Goal: Consume media (video, audio): Watch videos, listen to music or podcasts

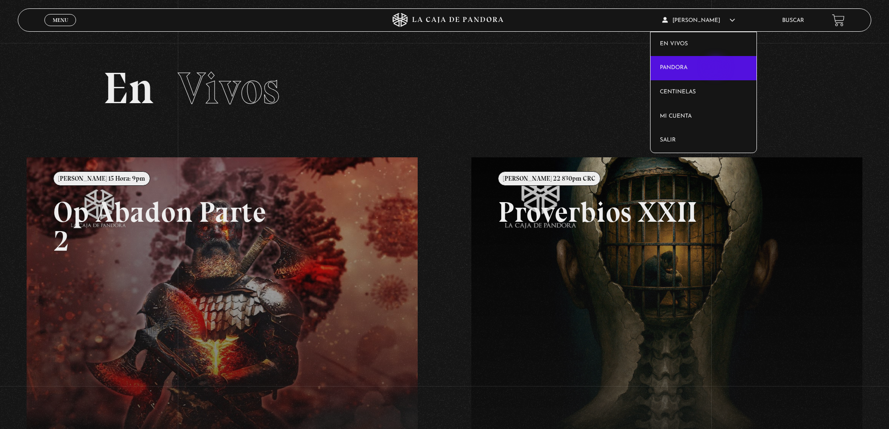
click at [716, 68] on link "Pandora" at bounding box center [704, 68] width 106 height 24
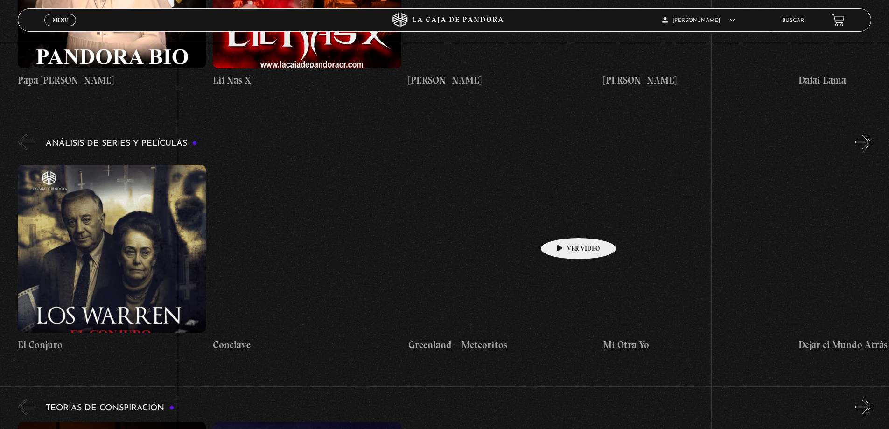
scroll to position [1633, 0]
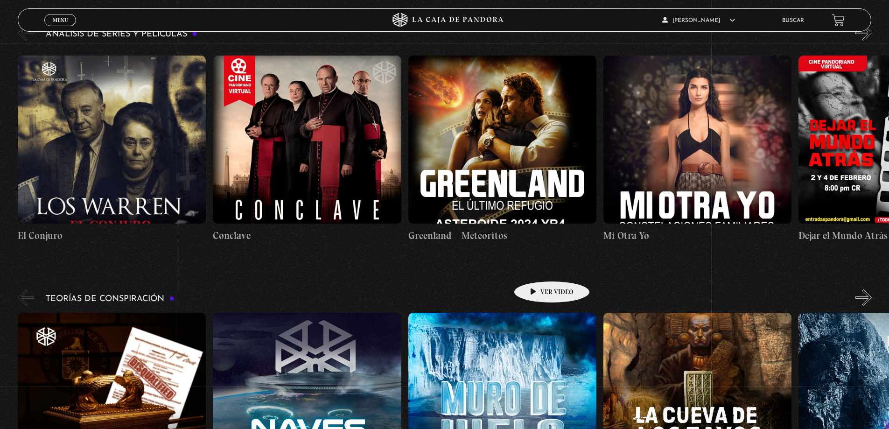
scroll to position [1773, 0]
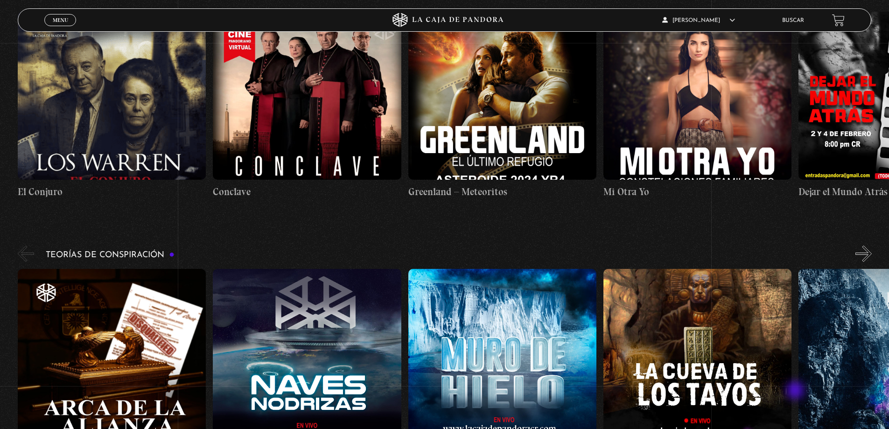
click at [796, 392] on div "Arca de la Alianza Desclasificado Naves Nodrizas Muro de Hielo La Cueva de los …" at bounding box center [701, 363] width 1367 height 188
click at [812, 384] on figure at bounding box center [893, 353] width 188 height 168
click at [794, 401] on div "Arca de la Alianza Desclasificado Naves Nodrizas Muro de Hielo La Cueva de los …" at bounding box center [701, 363] width 1367 height 188
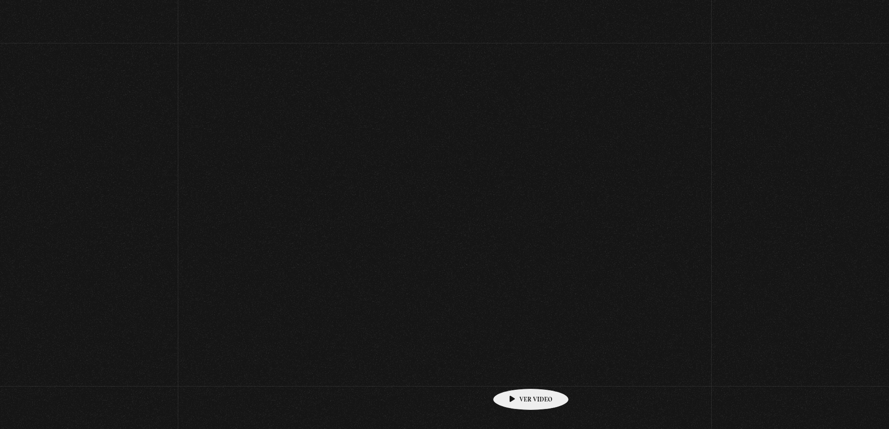
scroll to position [1773, 0]
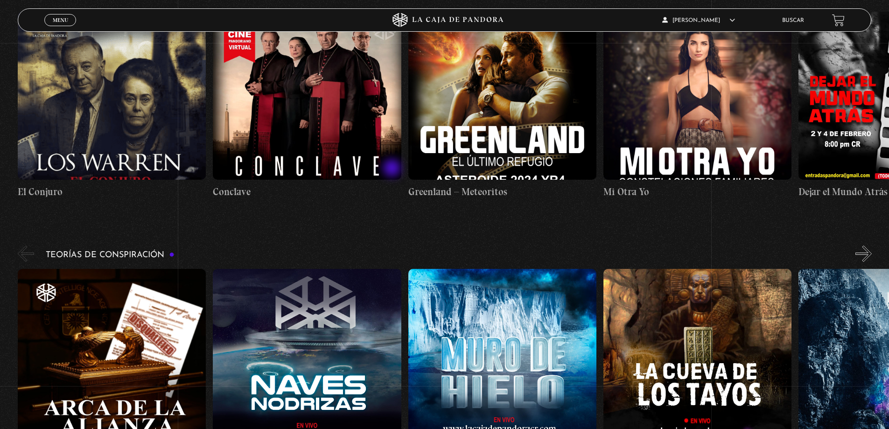
click at [767, 357] on figure at bounding box center [697, 353] width 188 height 168
click at [882, 371] on figure at bounding box center [893, 353] width 188 height 168
click at [860, 348] on figure at bounding box center [893, 353] width 188 height 168
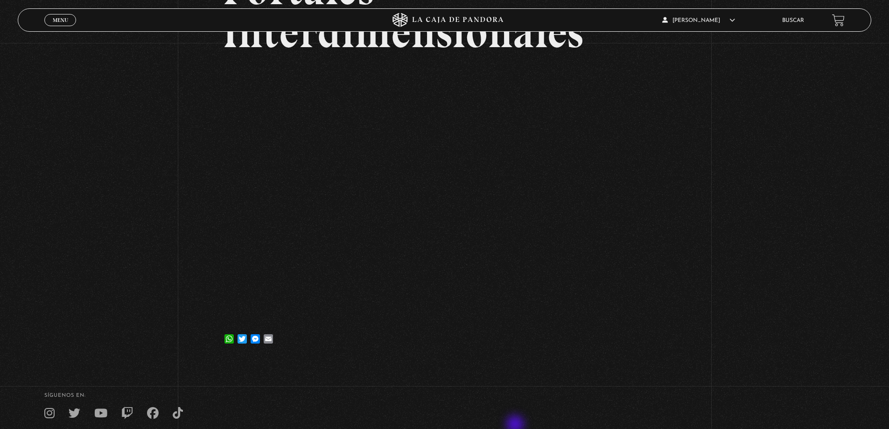
scroll to position [140, 0]
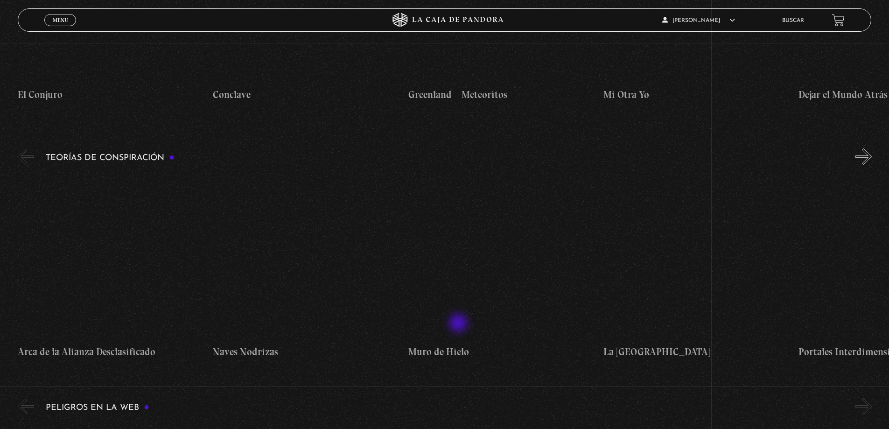
scroll to position [1913, 0]
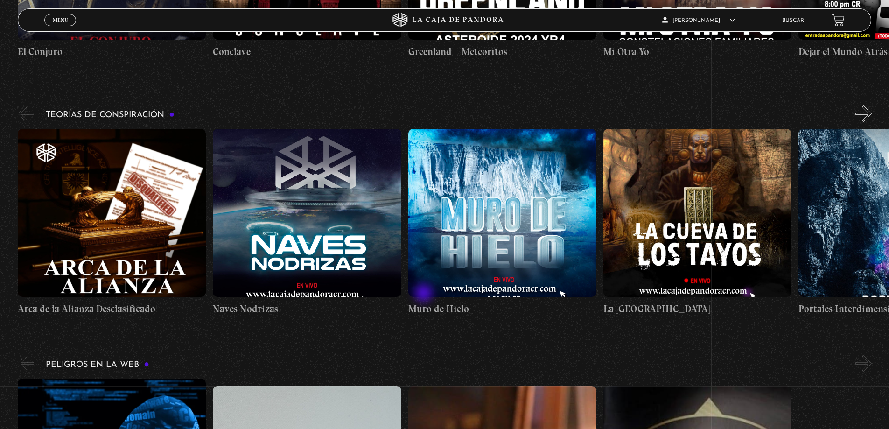
click at [430, 289] on section "Charlas Cuarto de Guerra 11S En la Mente de los Terroristas 11S Servicio Secret…" at bounding box center [444, 325] width 889 height 4134
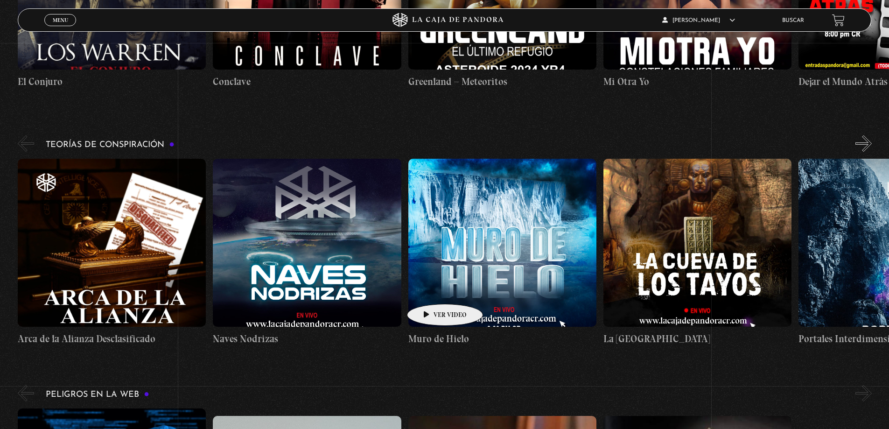
scroll to position [1867, 0]
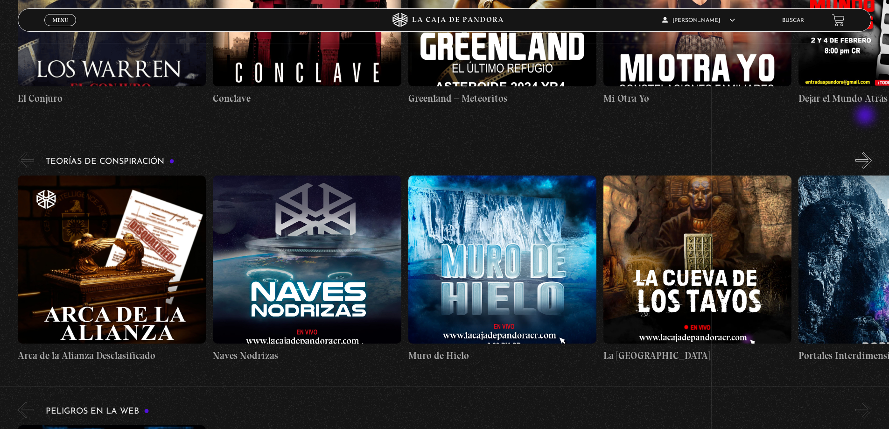
click at [867, 152] on button "»" at bounding box center [863, 160] width 16 height 16
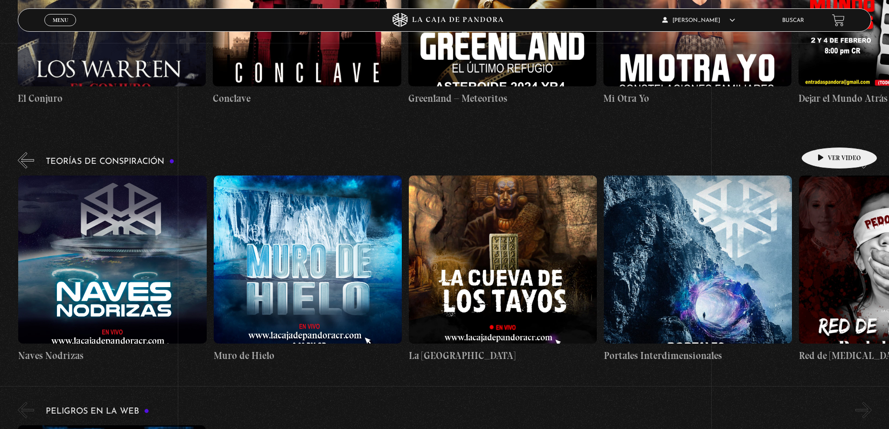
scroll to position [0, 195]
click at [871, 152] on button "»" at bounding box center [863, 160] width 16 height 16
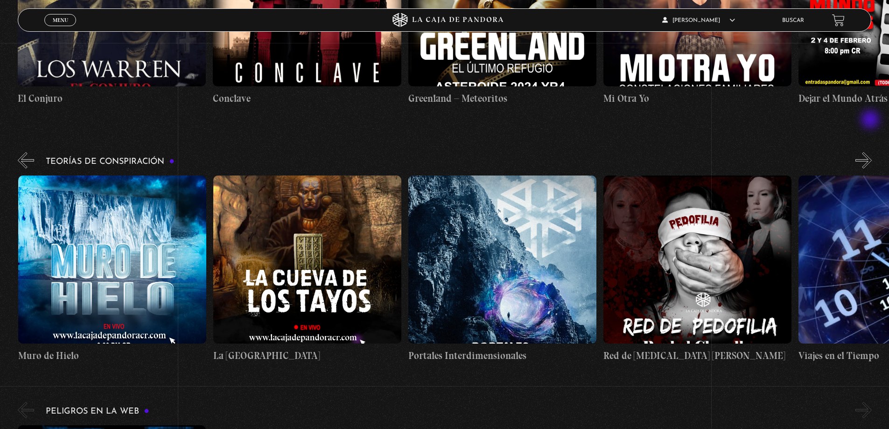
scroll to position [0, 390]
click at [871, 152] on button "»" at bounding box center [863, 160] width 16 height 16
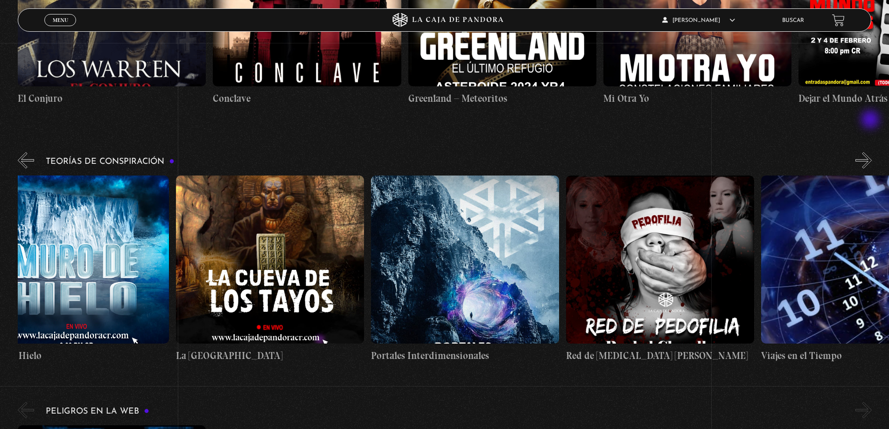
scroll to position [0, 488]
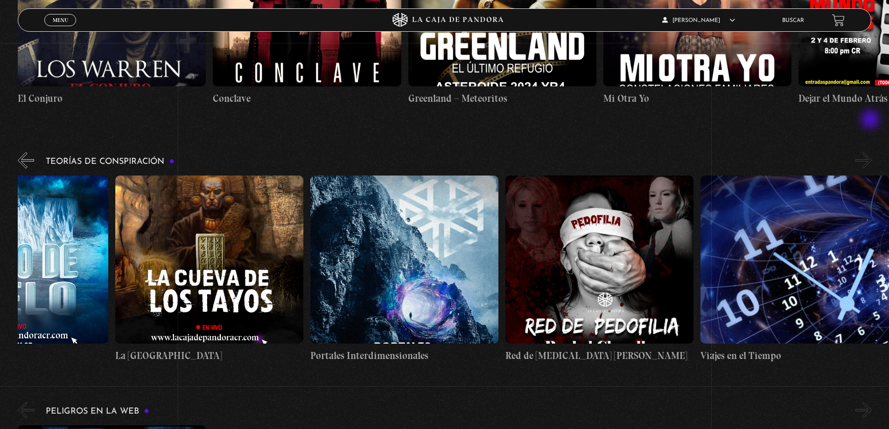
click at [871, 152] on button "»" at bounding box center [863, 160] width 16 height 16
click at [870, 152] on button "»" at bounding box center [863, 160] width 16 height 16
click at [803, 12] on div "Michael Martinez En vivos Pandora Centinelas Mi cuenta Salir Buscar" at bounding box center [711, 20] width 267 height 22
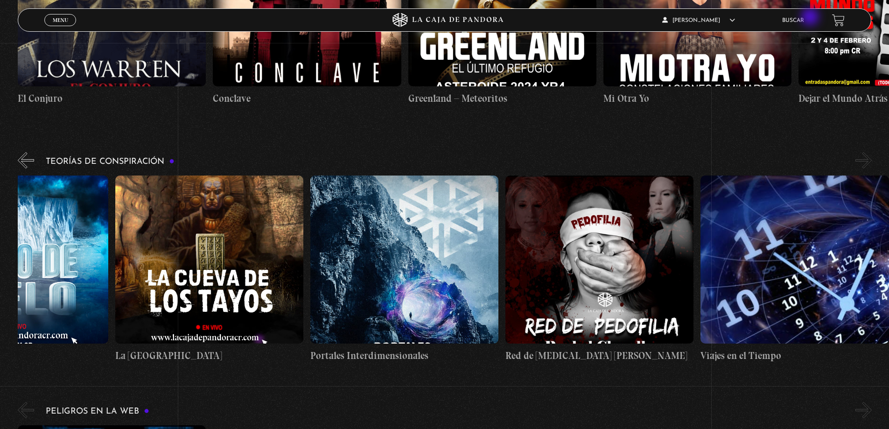
click at [811, 17] on ul "Buscar" at bounding box center [802, 20] width 41 height 14
click at [804, 21] on link "Buscar" at bounding box center [793, 21] width 22 height 6
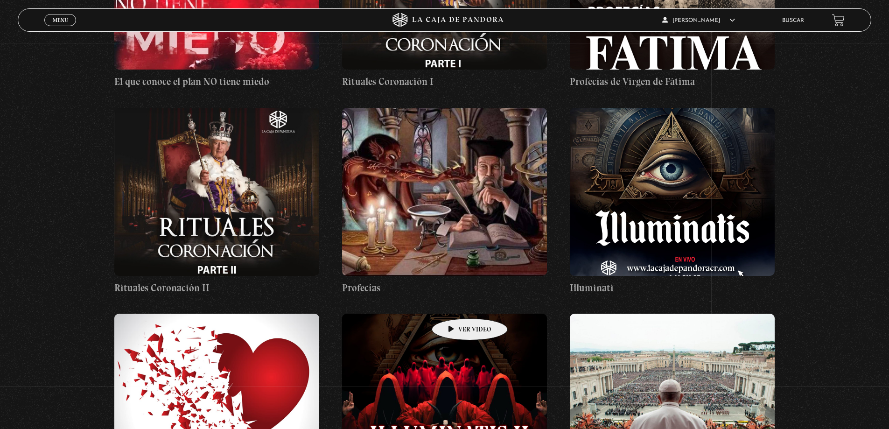
scroll to position [11014, 0]
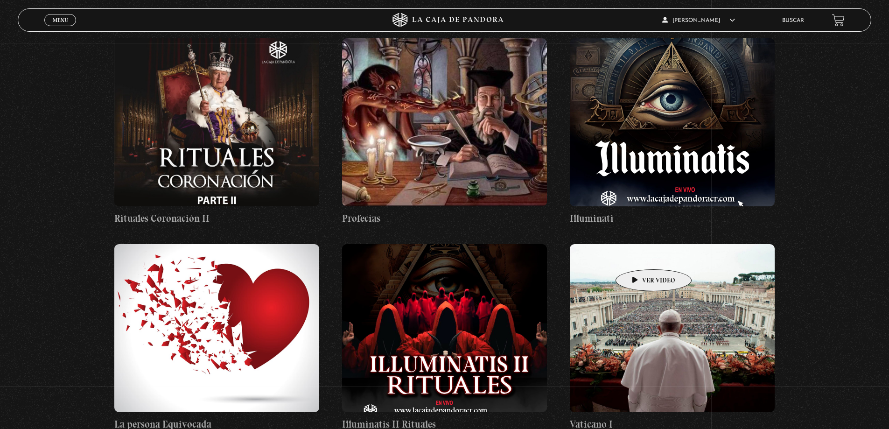
click at [690, 244] on figure at bounding box center [672, 328] width 205 height 168
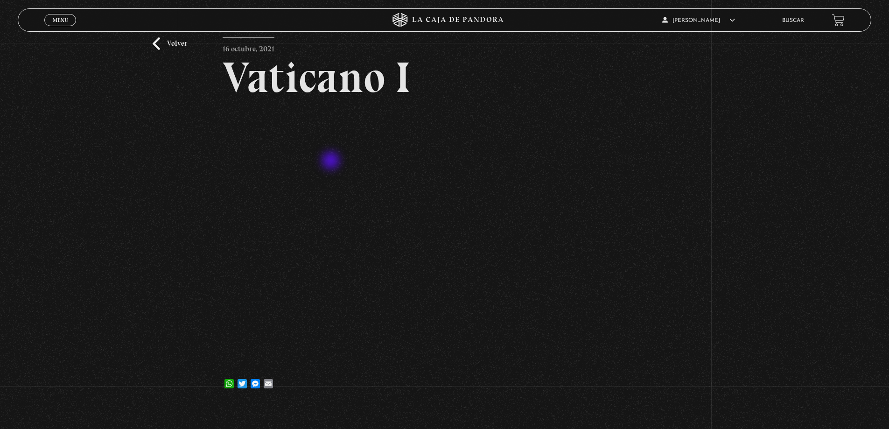
scroll to position [93, 0]
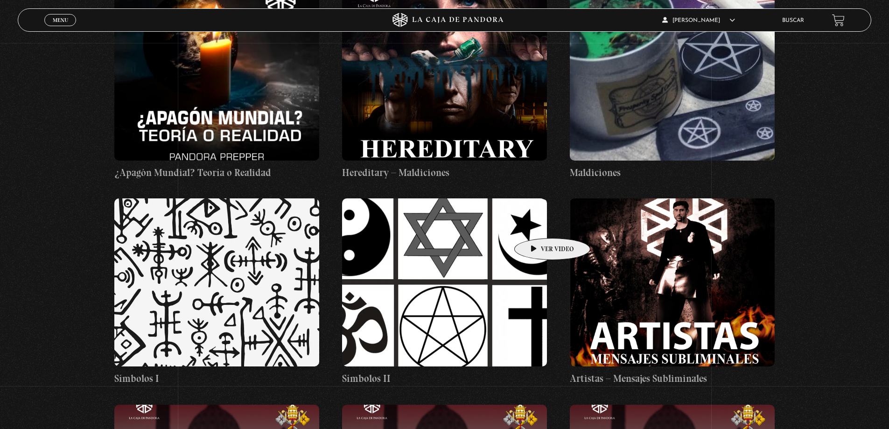
scroll to position [19322, 0]
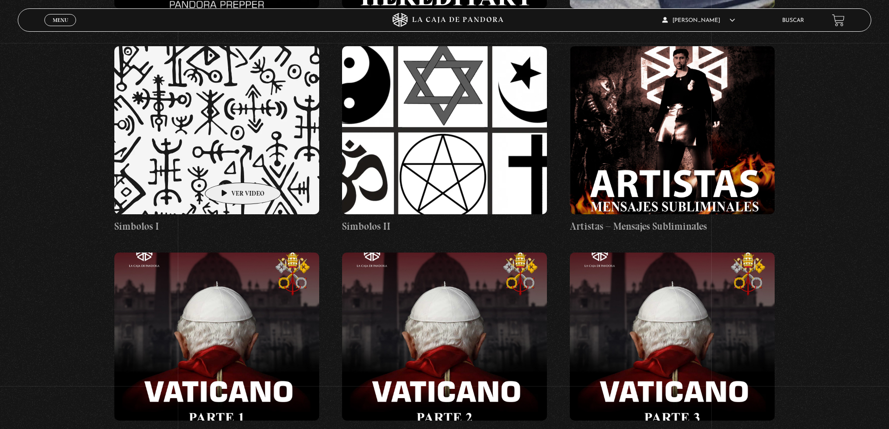
click at [216, 252] on figure at bounding box center [216, 336] width 205 height 168
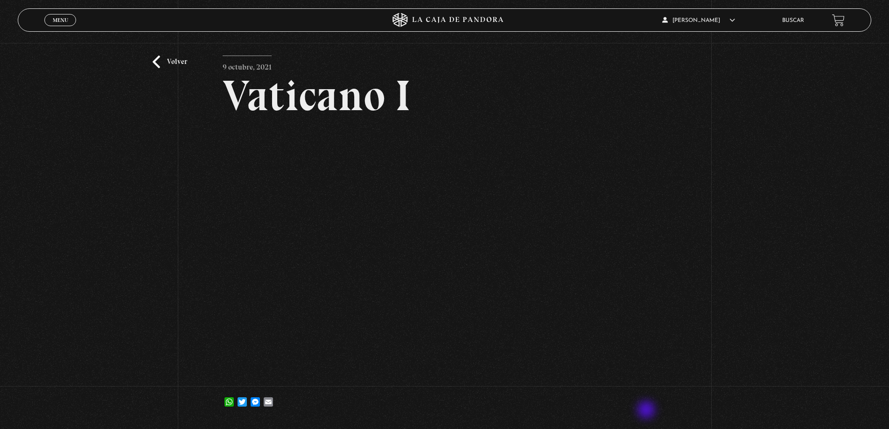
scroll to position [47, 0]
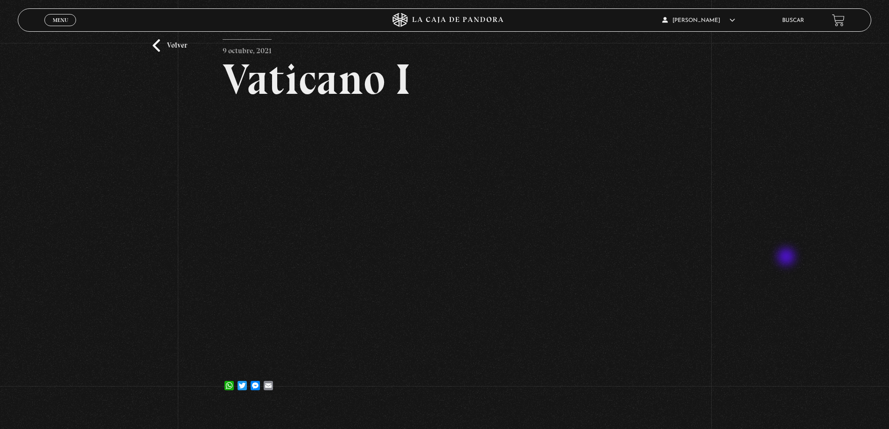
click at [787, 258] on div "Volver 9 octubre, 2021 Vaticano I WhatsApp Twitter Messenger Email" at bounding box center [444, 201] width 889 height 411
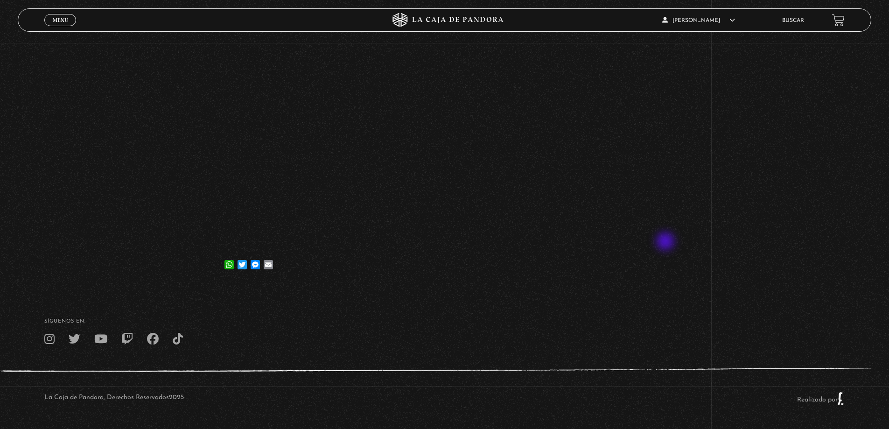
scroll to position [30, 0]
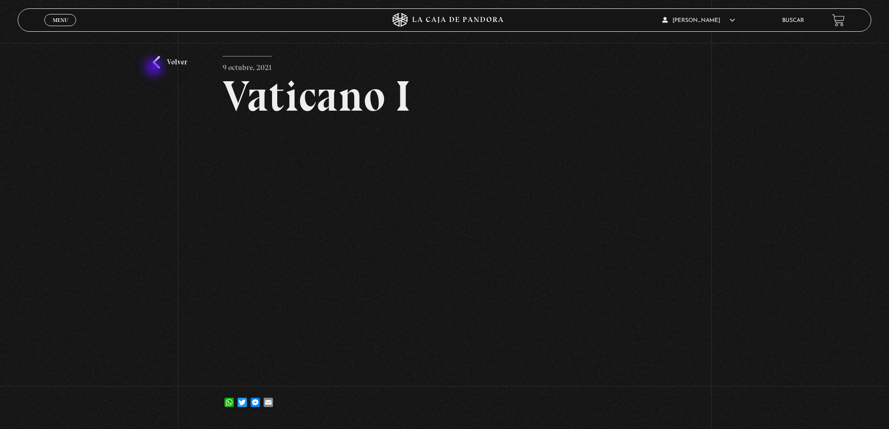
click at [164, 60] on link "Volver" at bounding box center [170, 62] width 35 height 13
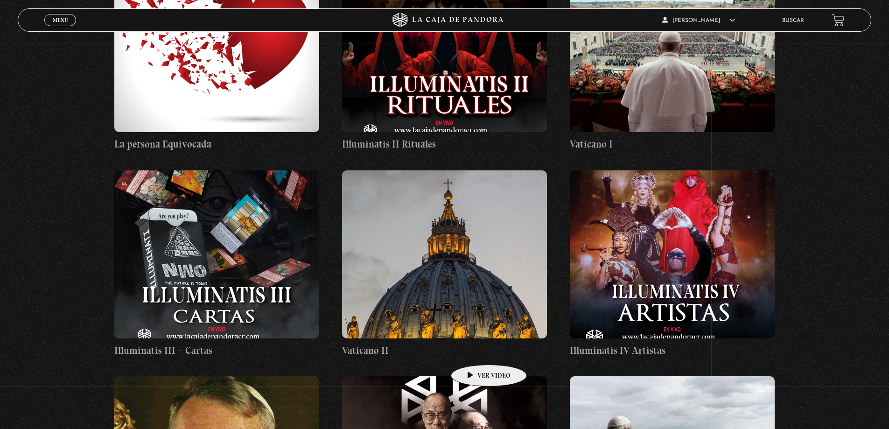
scroll to position [11061, 0]
